Goal: Information Seeking & Learning: Learn about a topic

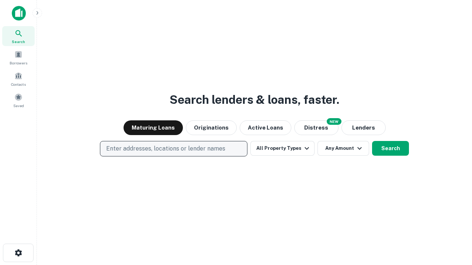
click at [173, 149] on p "Enter addresses, locations or lender names" at bounding box center [165, 149] width 119 height 9
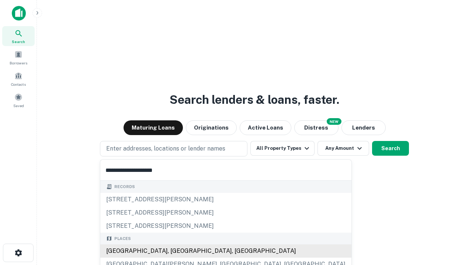
click at [176, 251] on div "[GEOGRAPHIC_DATA], [GEOGRAPHIC_DATA], [GEOGRAPHIC_DATA]" at bounding box center [225, 251] width 251 height 13
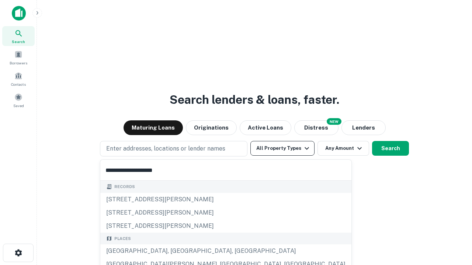
click at [282, 149] on button "All Property Types" at bounding box center [282, 148] width 64 height 15
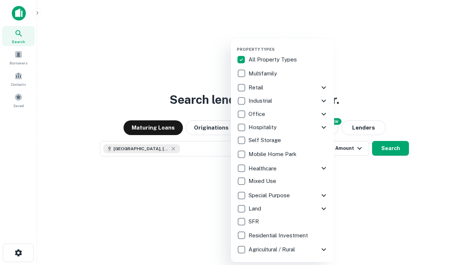
click at [288, 45] on button "button" at bounding box center [288, 45] width 103 height 0
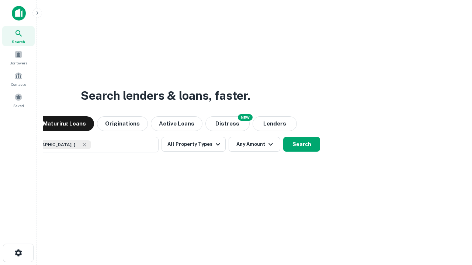
scroll to position [12, 0]
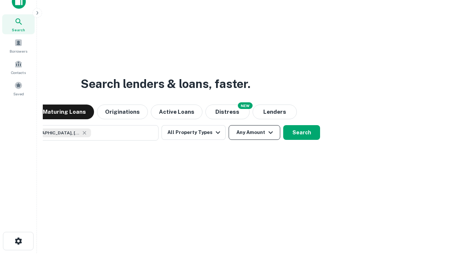
click at [229, 125] on button "Any Amount" at bounding box center [255, 132] width 52 height 15
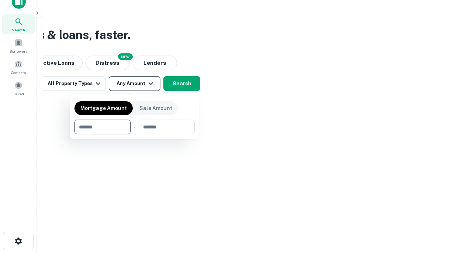
type input "*******"
click at [135, 135] on button "button" at bounding box center [134, 135] width 120 height 0
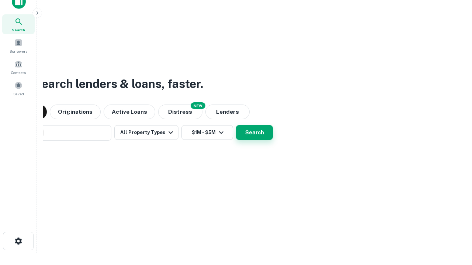
click at [236, 125] on button "Search" at bounding box center [254, 132] width 37 height 15
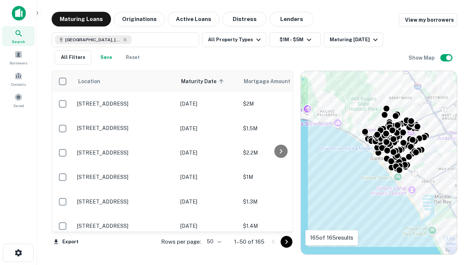
click at [213, 242] on body "Search Borrowers Contacts Saved Maturing Loans Originations Active Loans Distre…" at bounding box center [236, 132] width 472 height 265
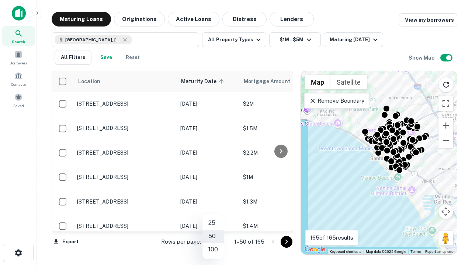
click at [213, 223] on li "25" at bounding box center [212, 223] width 21 height 13
